Goal: Transaction & Acquisition: Subscribe to service/newsletter

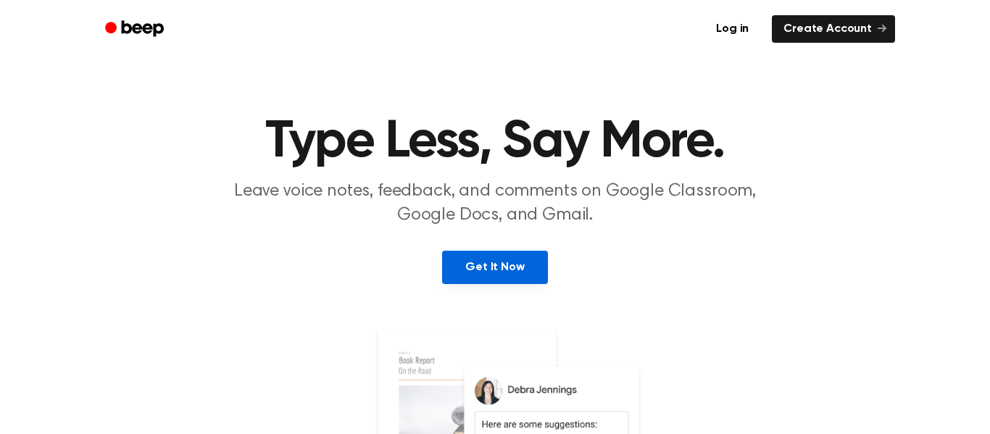
click at [494, 267] on link "Get It Now" at bounding box center [494, 267] width 105 height 33
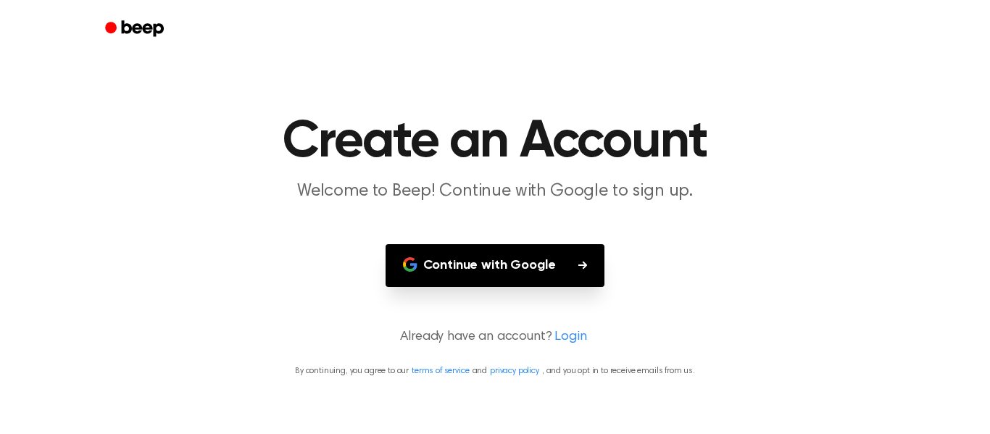
click at [494, 267] on button "Continue with Google" at bounding box center [496, 265] width 220 height 43
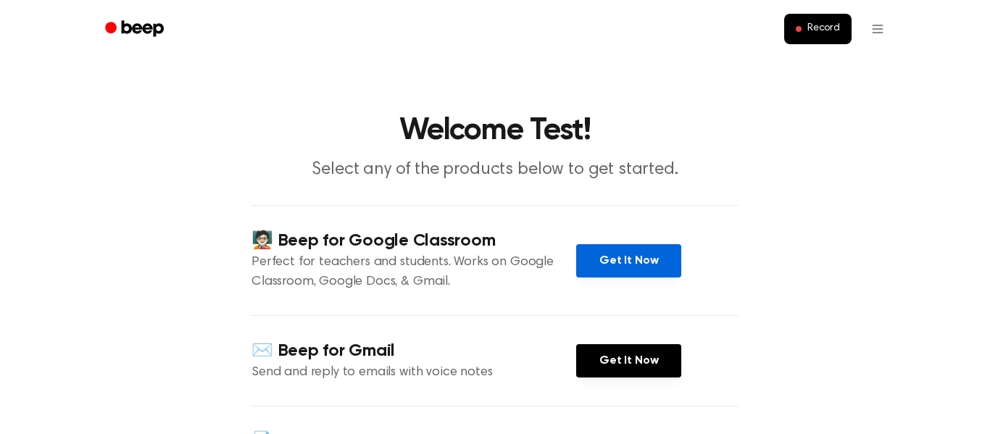
click at [645, 268] on link "Get It Now" at bounding box center [628, 260] width 105 height 33
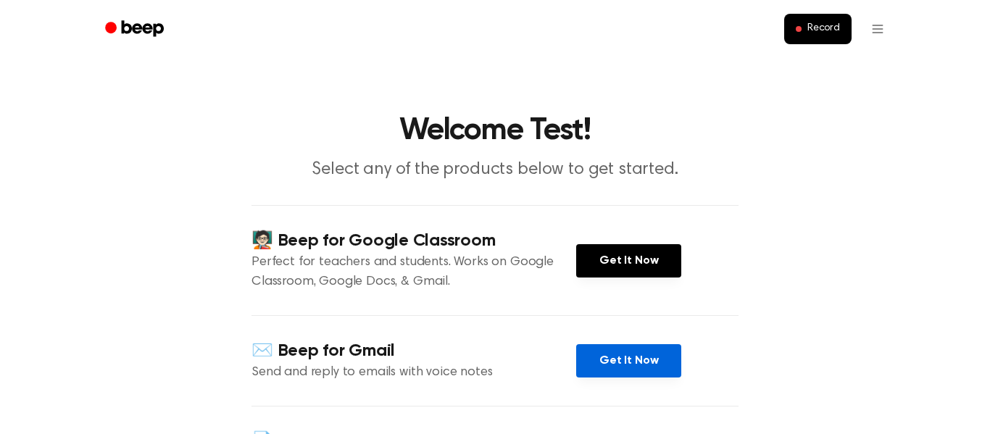
click at [633, 359] on link "Get It Now" at bounding box center [628, 360] width 105 height 33
